Goal: Transaction & Acquisition: Purchase product/service

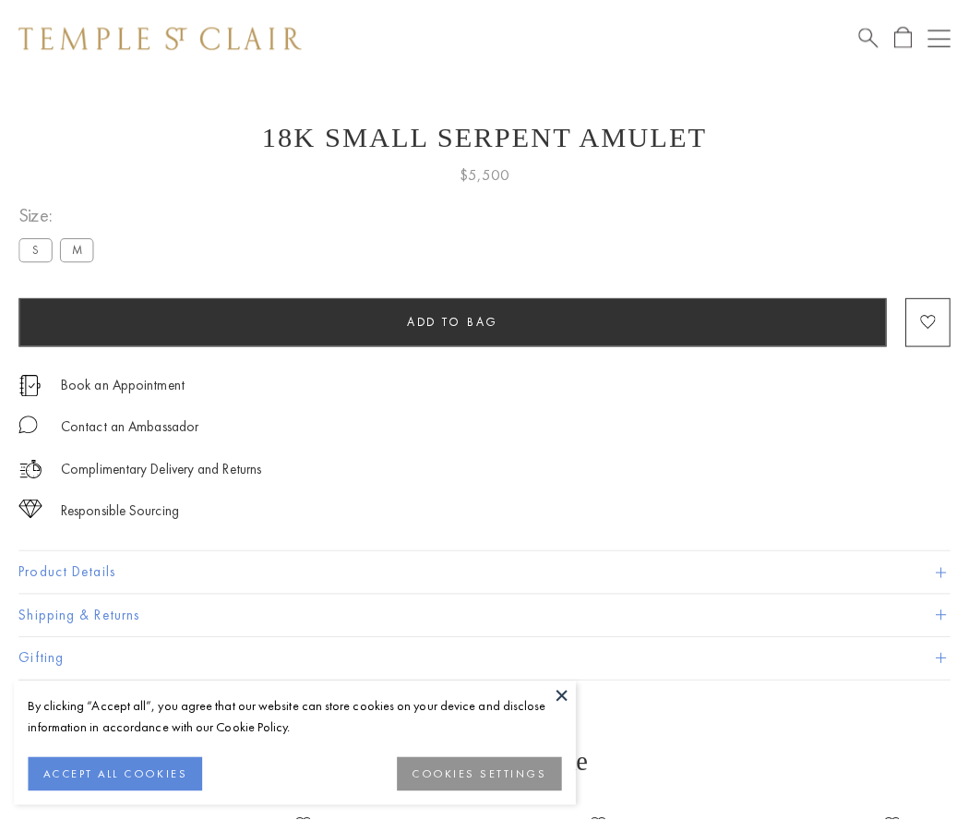
scroll to position [43, 0]
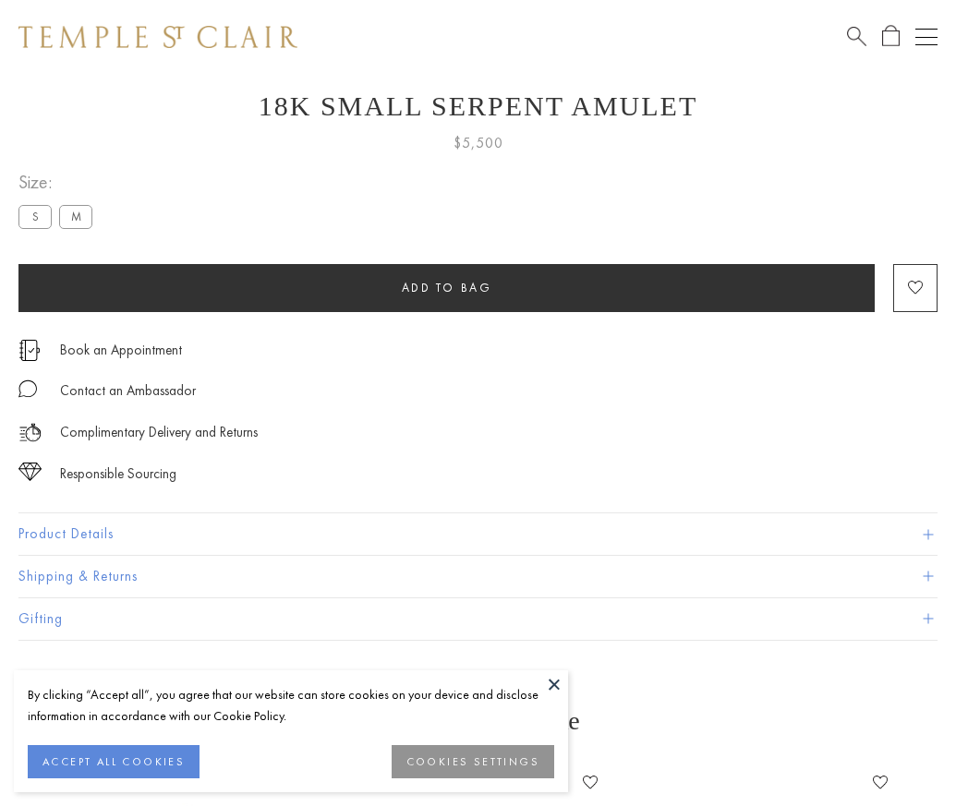
click at [446, 287] on span "Add to bag" at bounding box center [447, 288] width 90 height 16
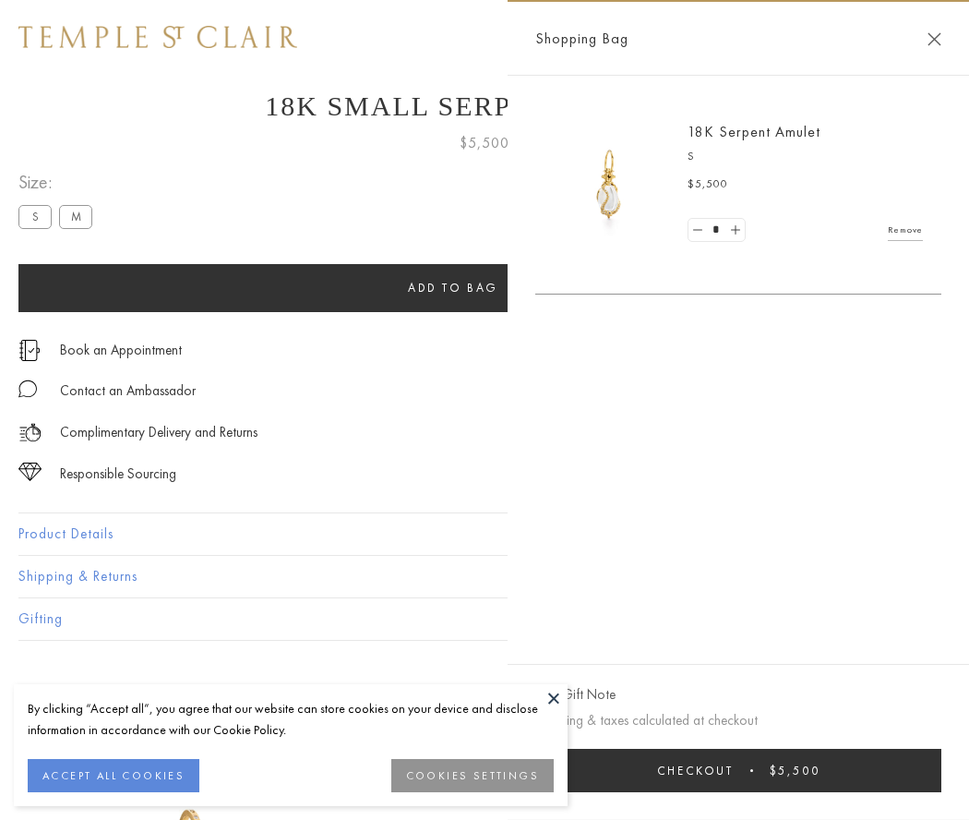
click at [739, 770] on button "Checkout $5,500" at bounding box center [738, 770] width 406 height 43
